Goal: Browse casually: Explore the website without a specific task or goal

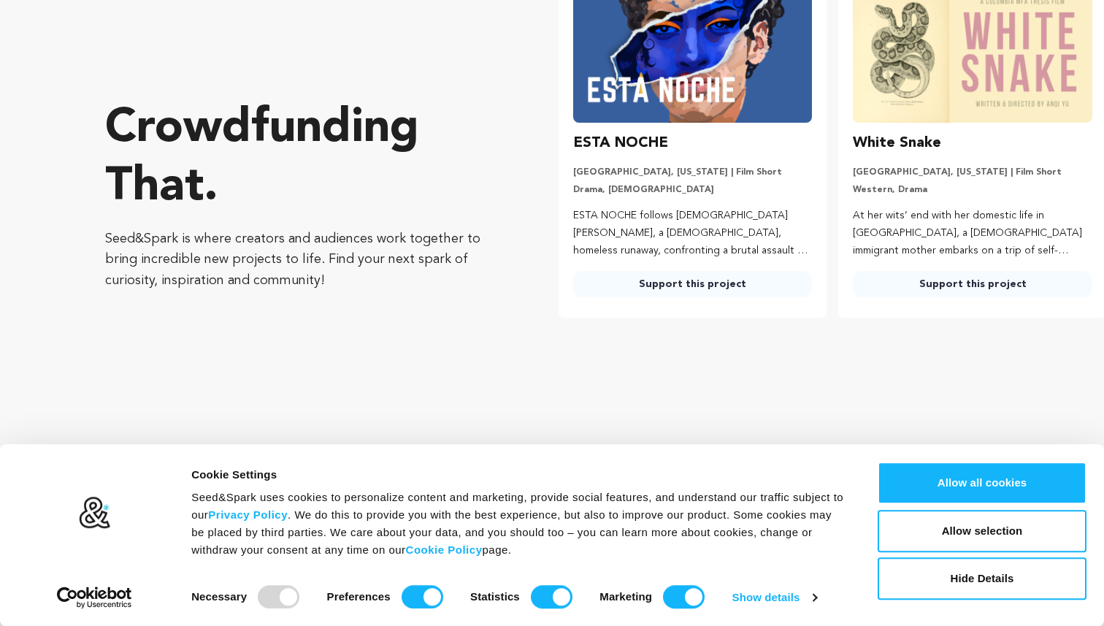
scroll to position [145, 0]
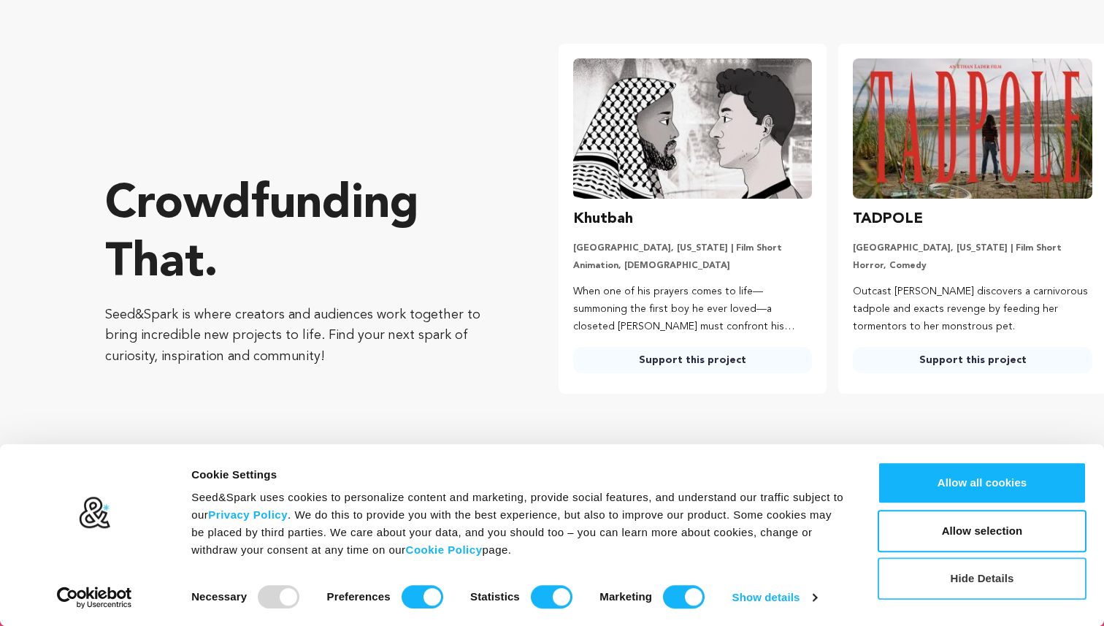
click at [962, 566] on button "Hide Details" at bounding box center [981, 578] width 209 height 42
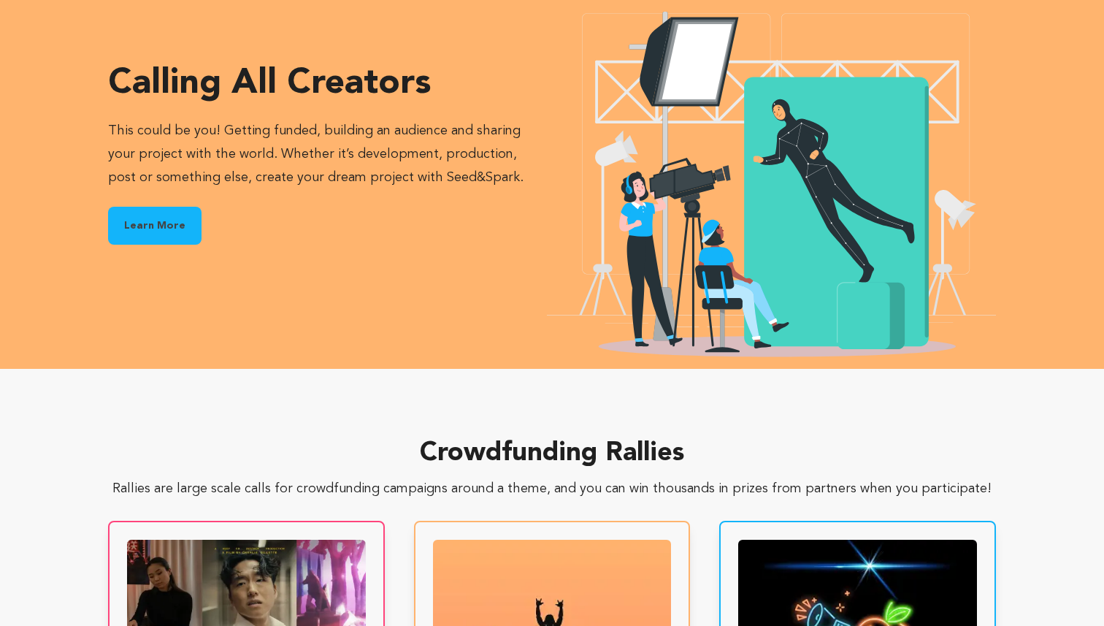
scroll to position [1982, 0]
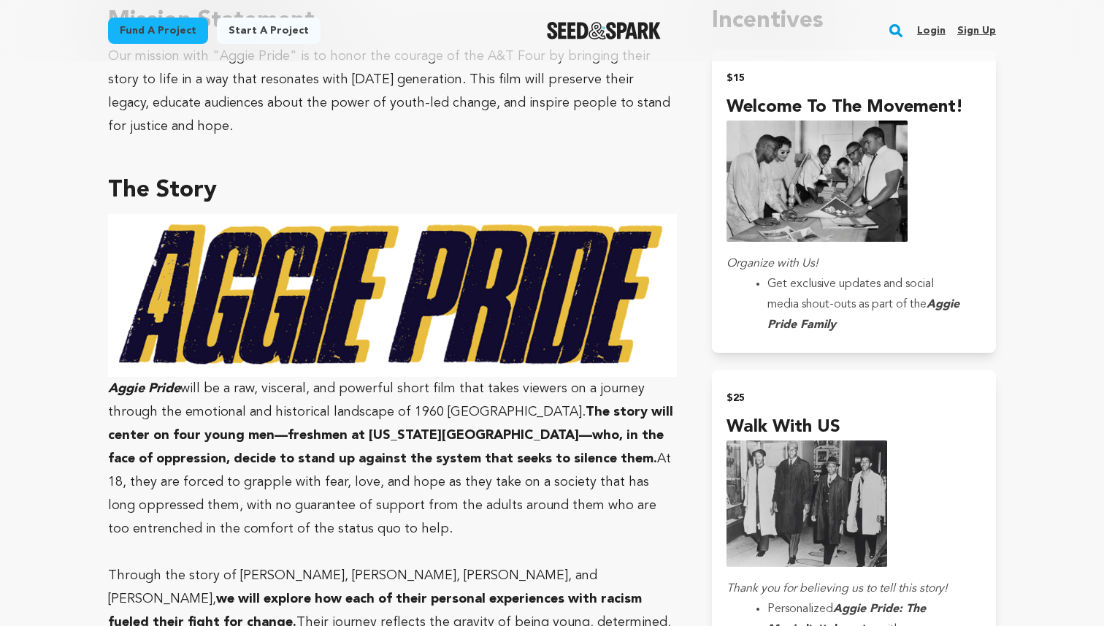
scroll to position [939, 0]
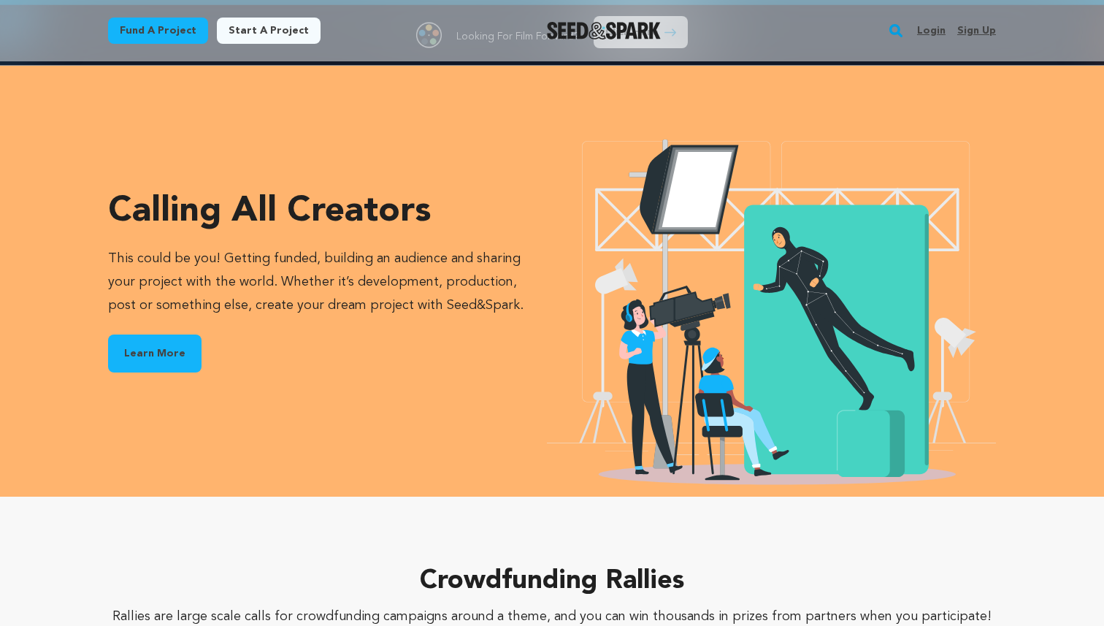
scroll to position [1993, 0]
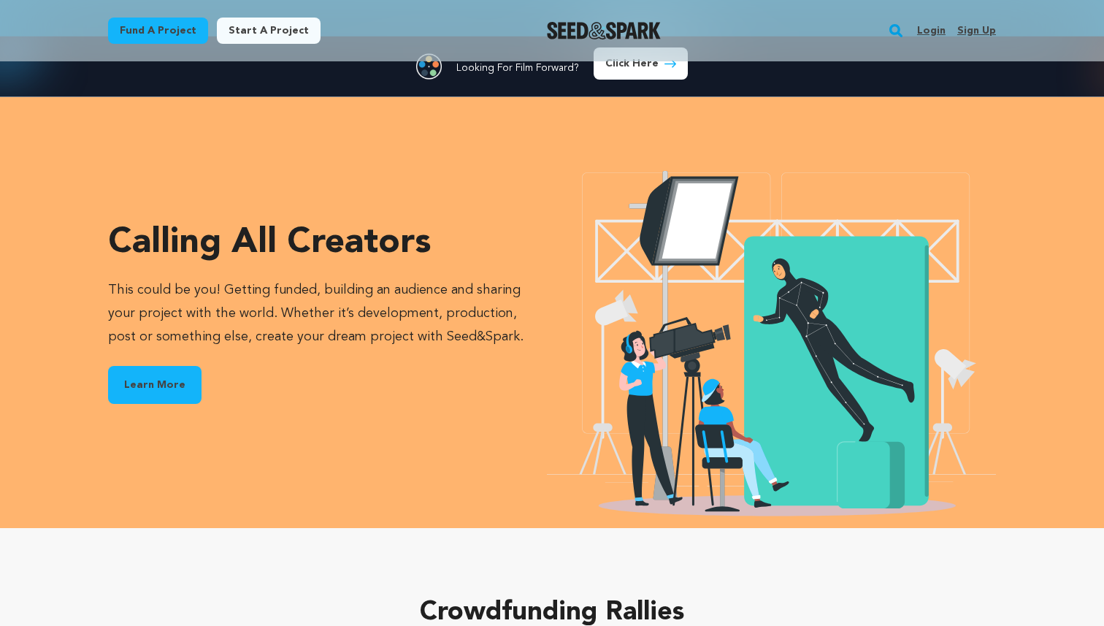
click at [591, 37] on img "Seed&Spark Homepage" at bounding box center [604, 31] width 115 height 18
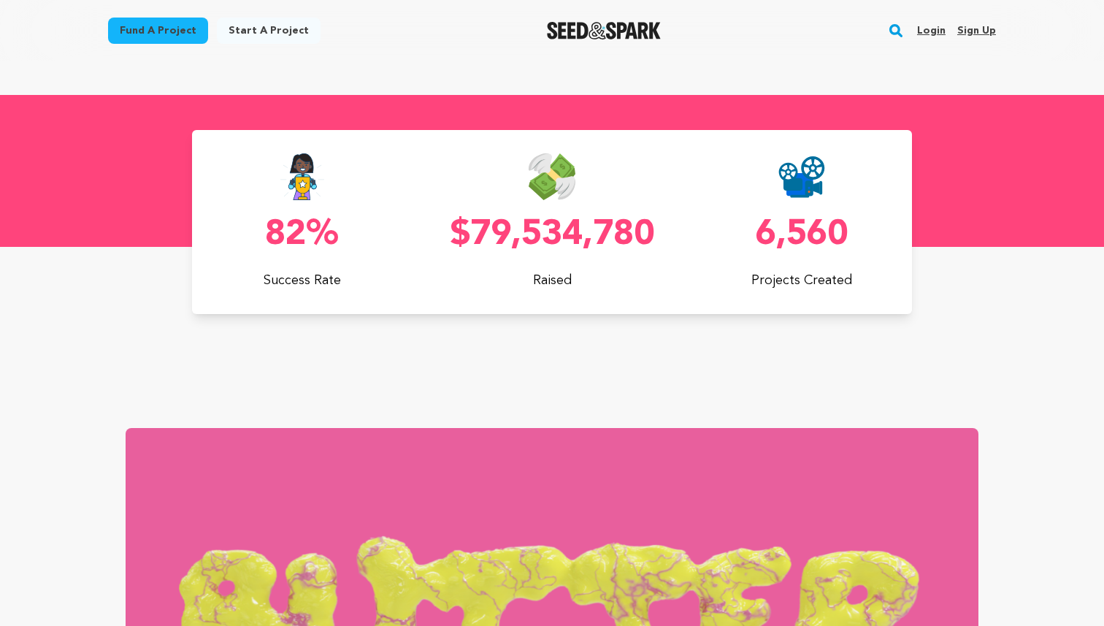
scroll to position [0, 291]
